Goal: Find specific page/section: Find specific page/section

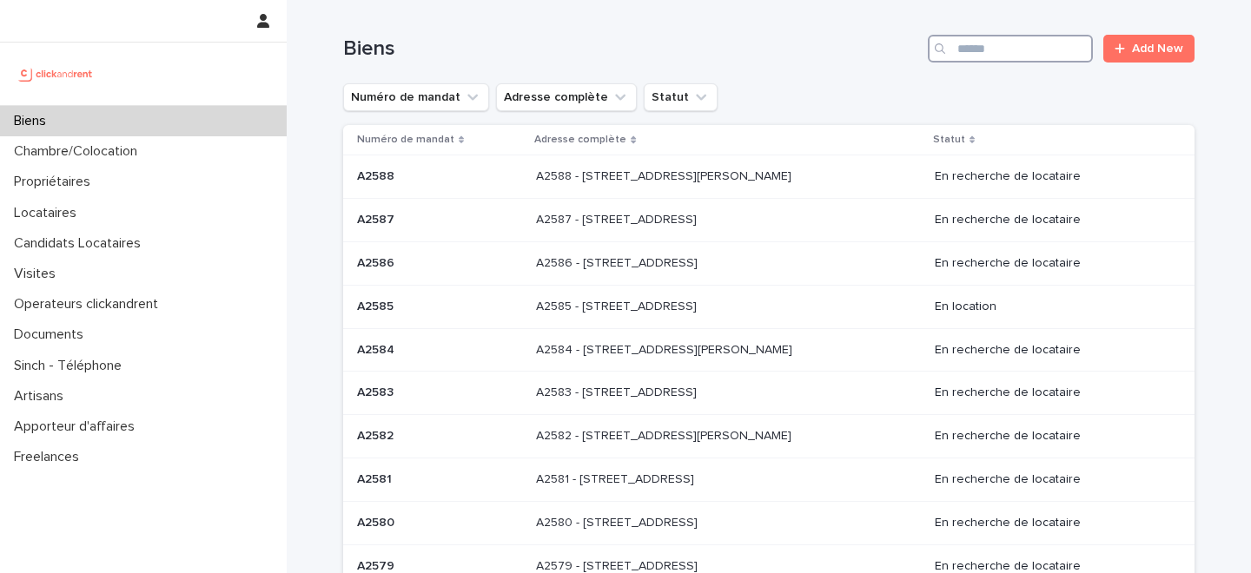
click at [997, 52] on input "Search" at bounding box center [1010, 49] width 165 height 28
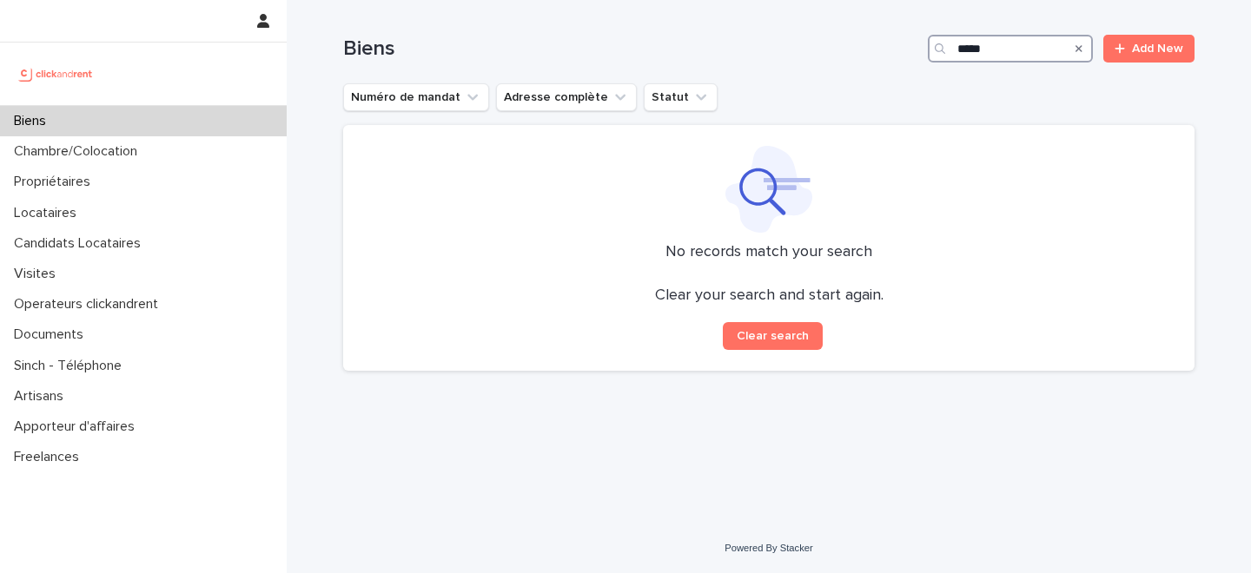
click at [980, 51] on input "*****" at bounding box center [1010, 49] width 165 height 28
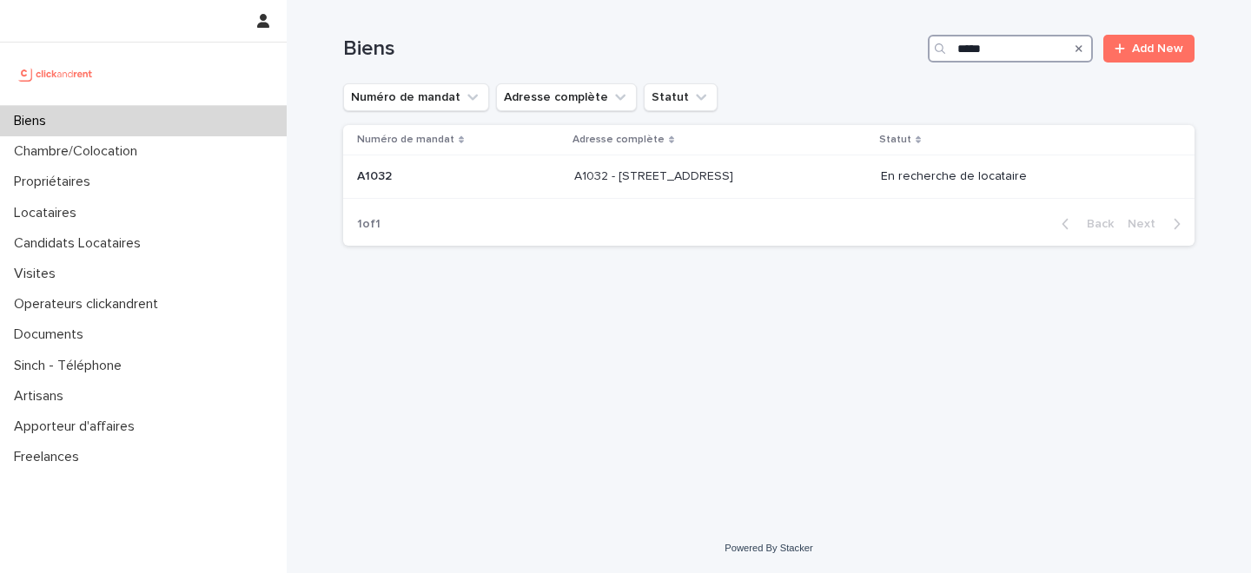
type input "*****"
click at [216, 123] on div "Biens" at bounding box center [143, 121] width 287 height 30
